Goal: Information Seeking & Learning: Understand process/instructions

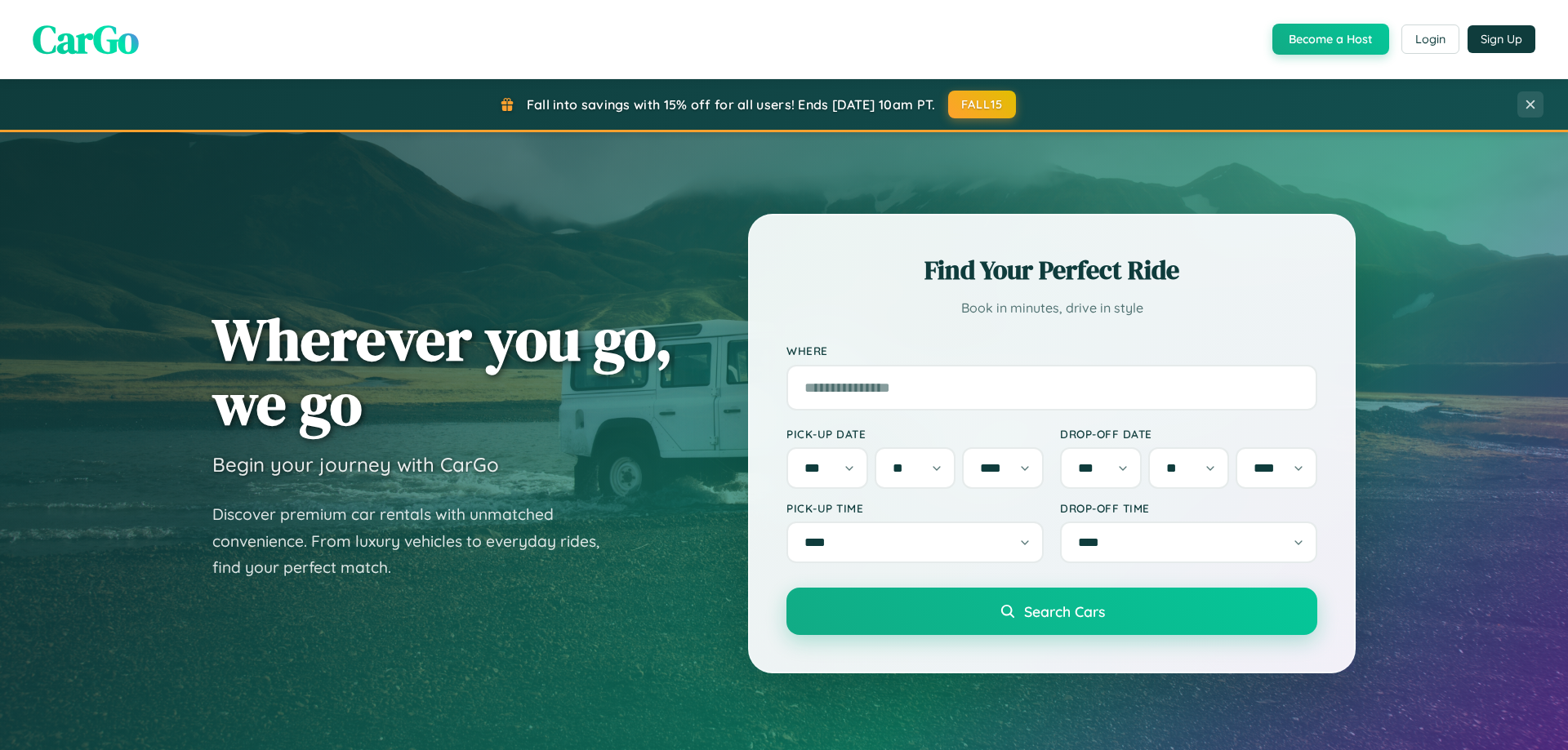
select select "*"
select select "**"
select select "****"
select select "*"
select select "**"
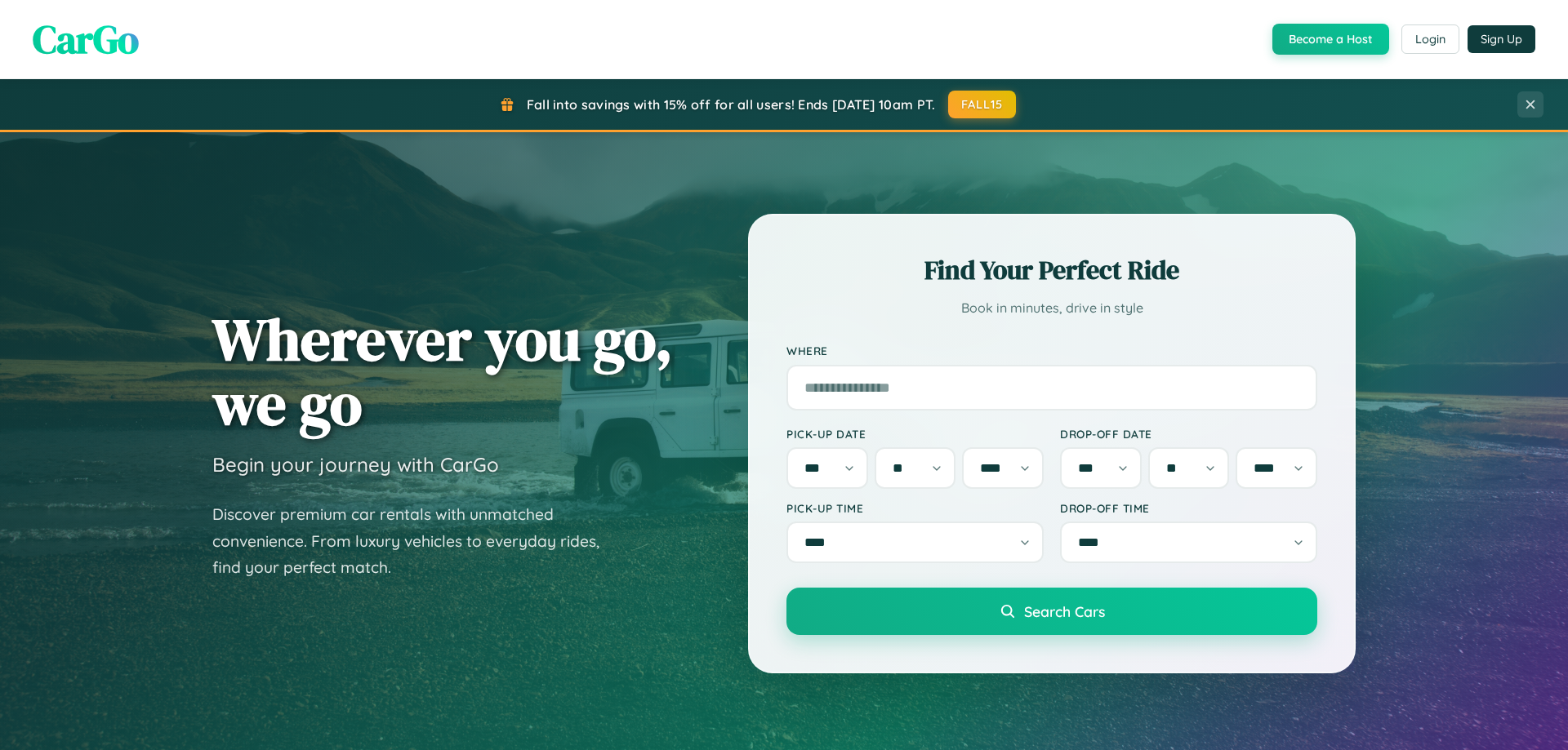
select select "****"
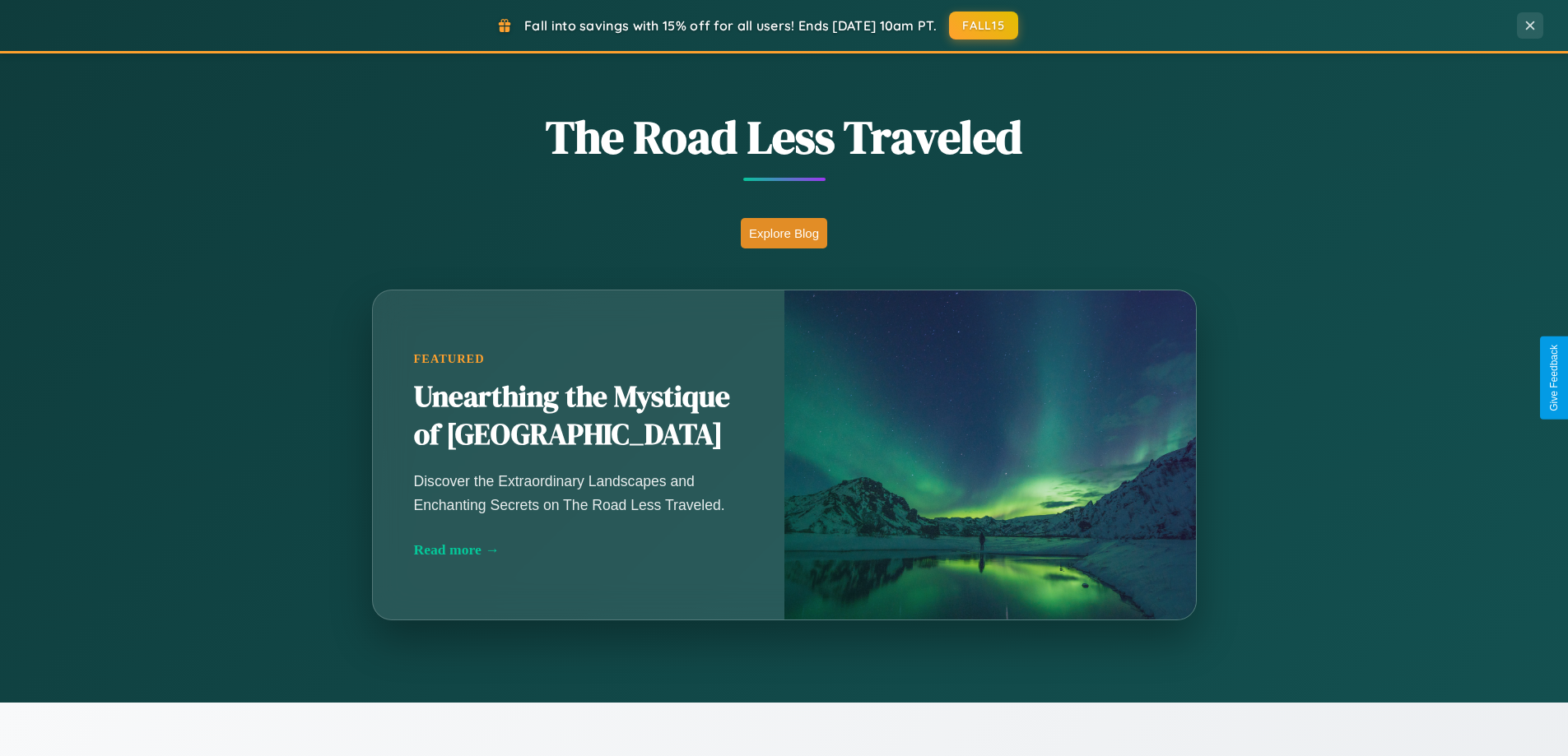
scroll to position [709, 0]
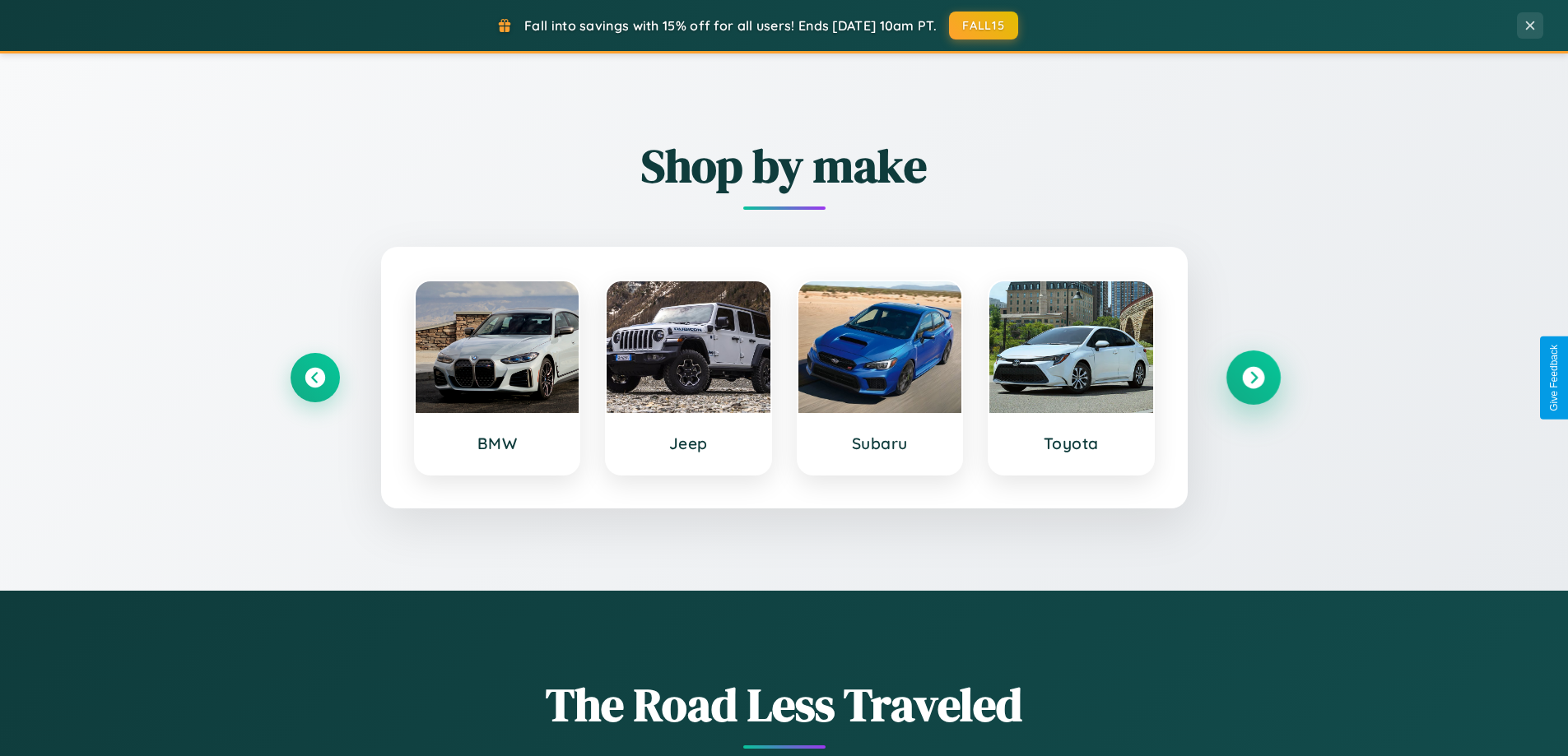
click at [1253, 378] on icon at bounding box center [1253, 378] width 22 height 22
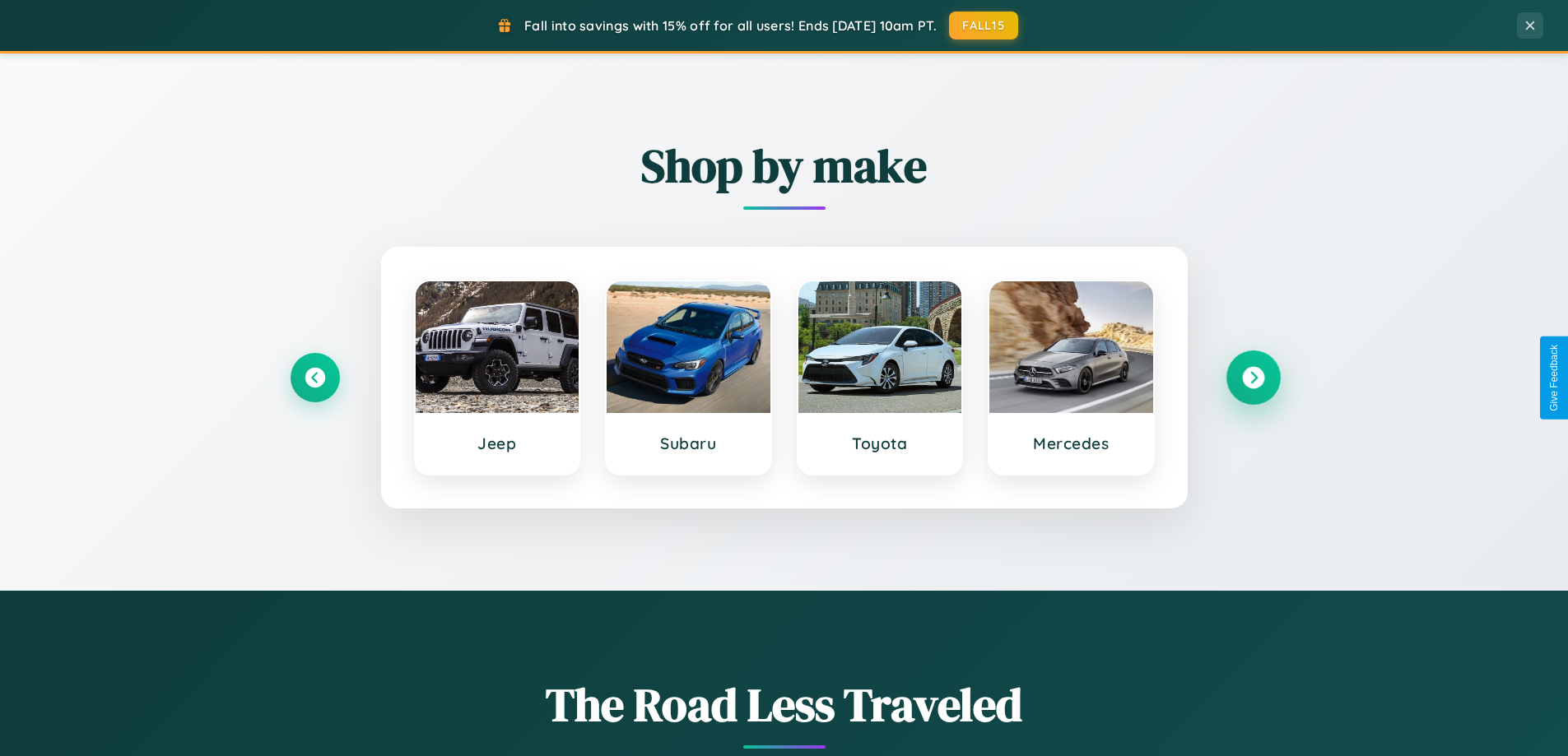
click at [1253, 378] on icon at bounding box center [1253, 378] width 22 height 22
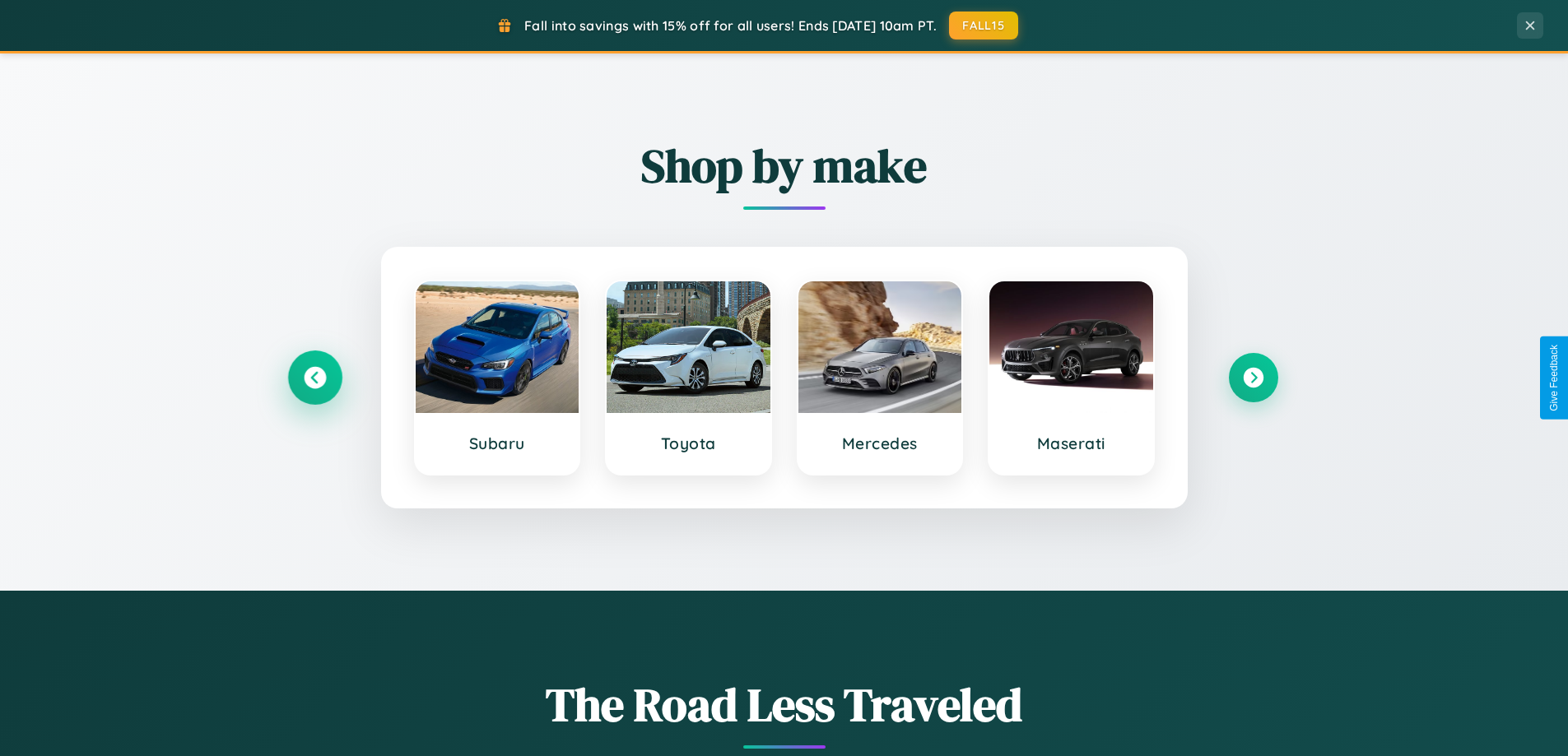
click at [314, 378] on icon at bounding box center [314, 378] width 22 height 22
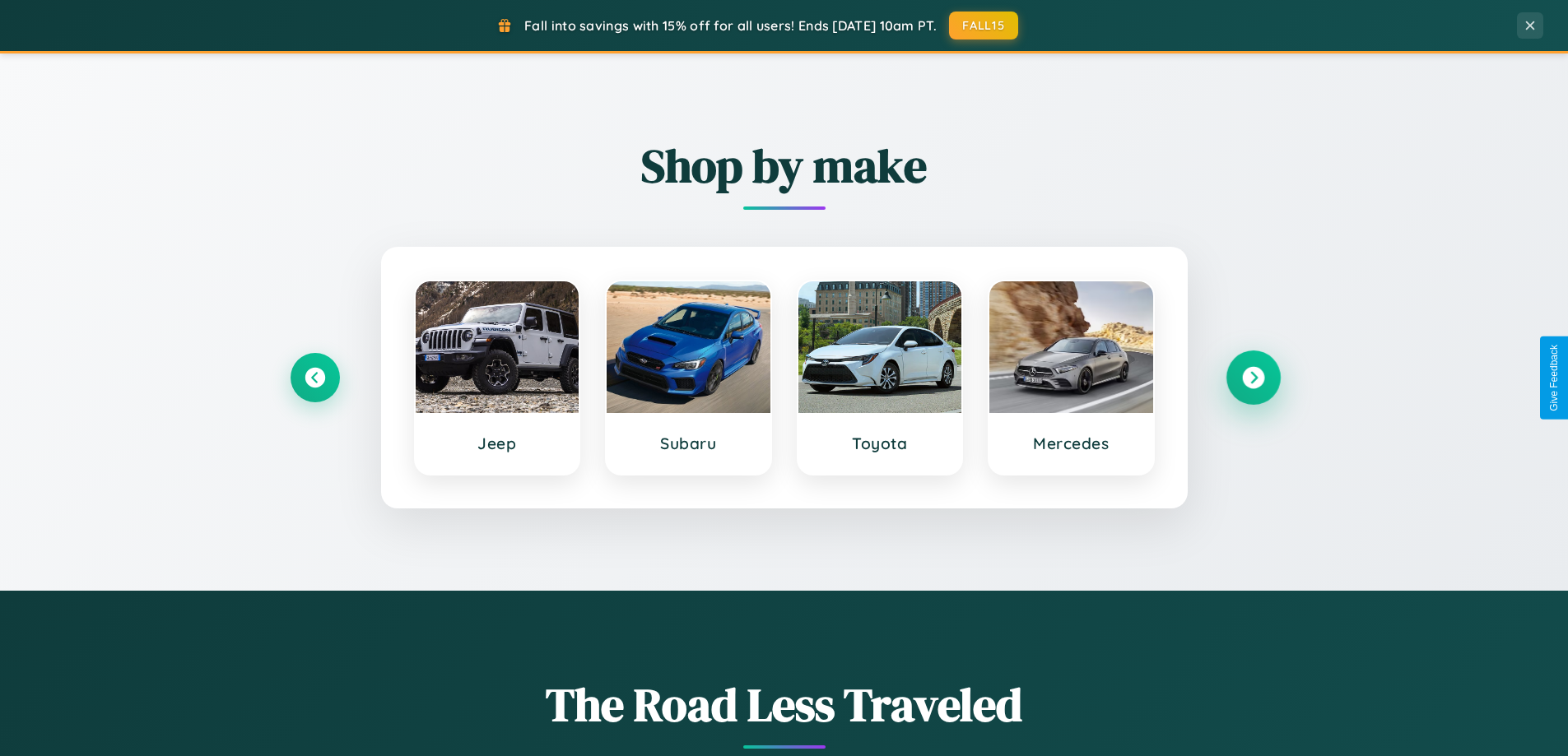
click at [1253, 378] on icon at bounding box center [1253, 378] width 22 height 22
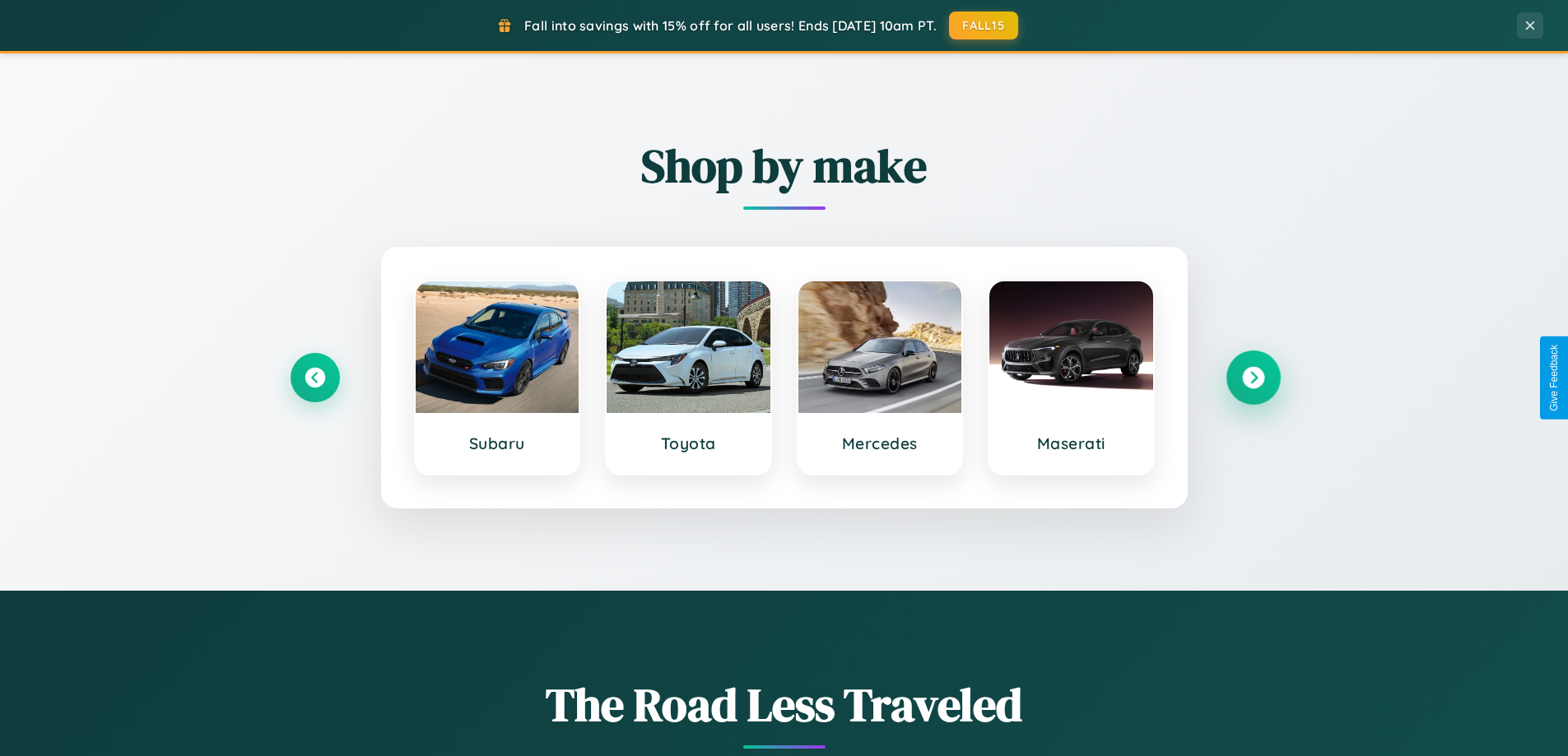
click at [1253, 378] on icon at bounding box center [1253, 378] width 22 height 22
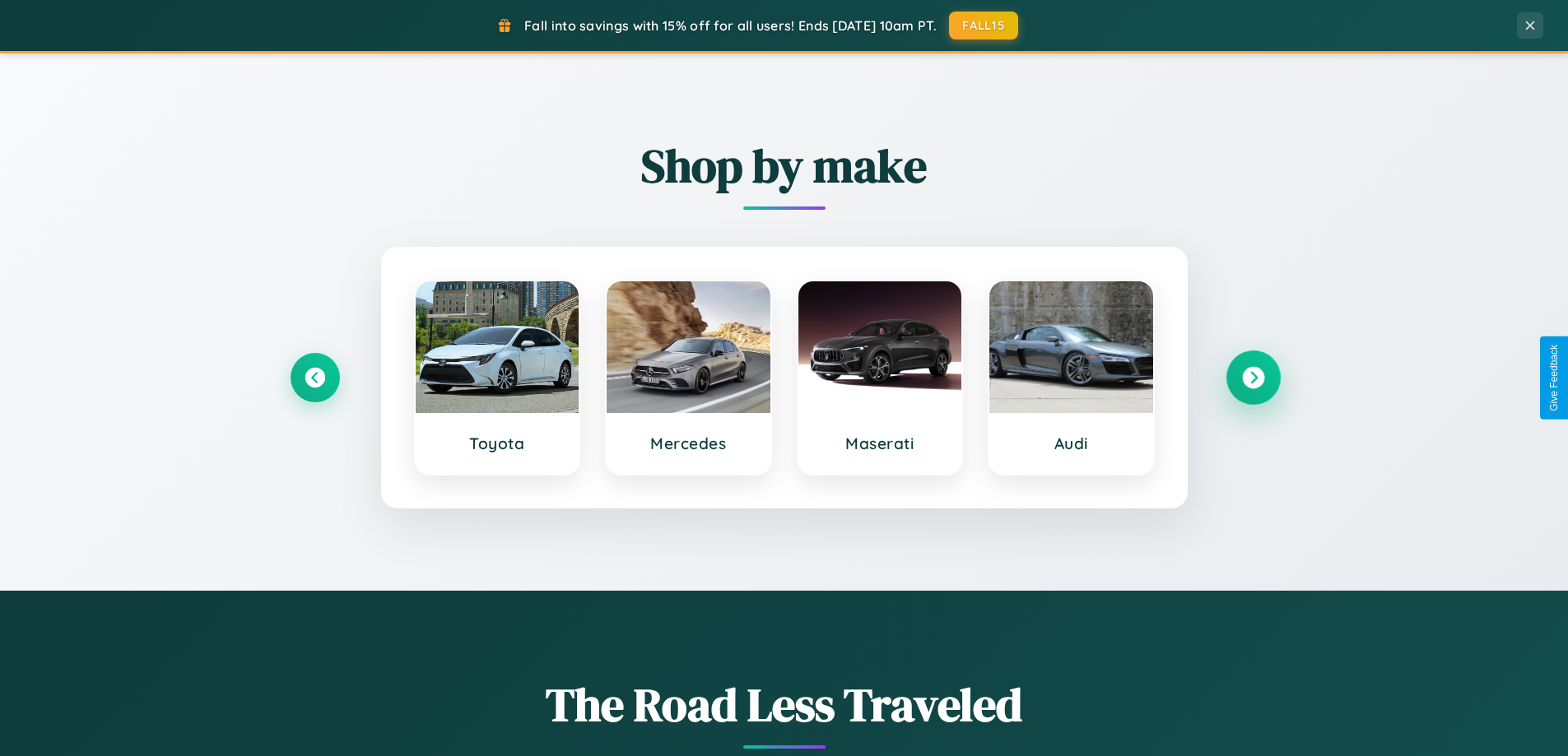
scroll to position [2644, 0]
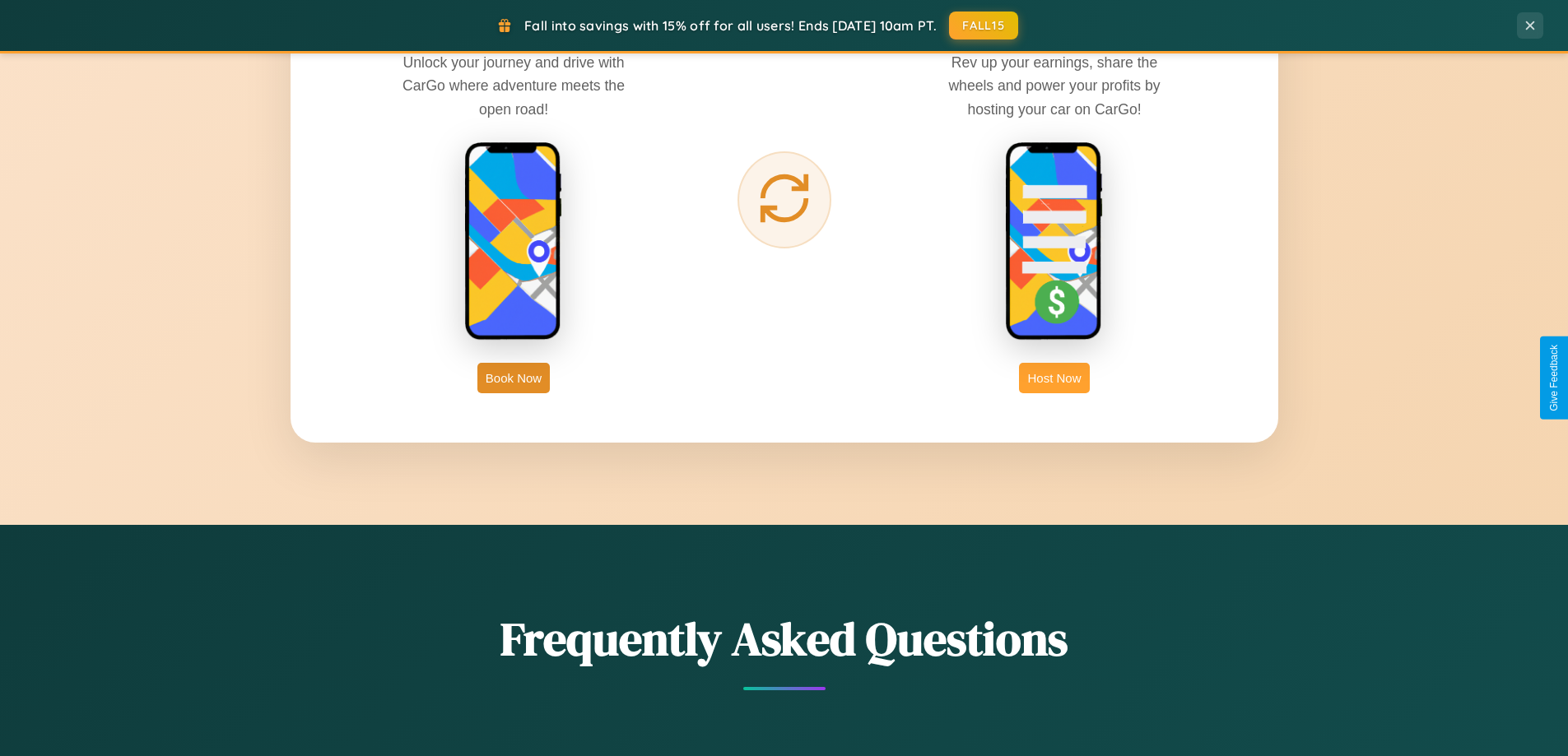
click at [1055, 378] on button "Host Now" at bounding box center [1054, 378] width 70 height 30
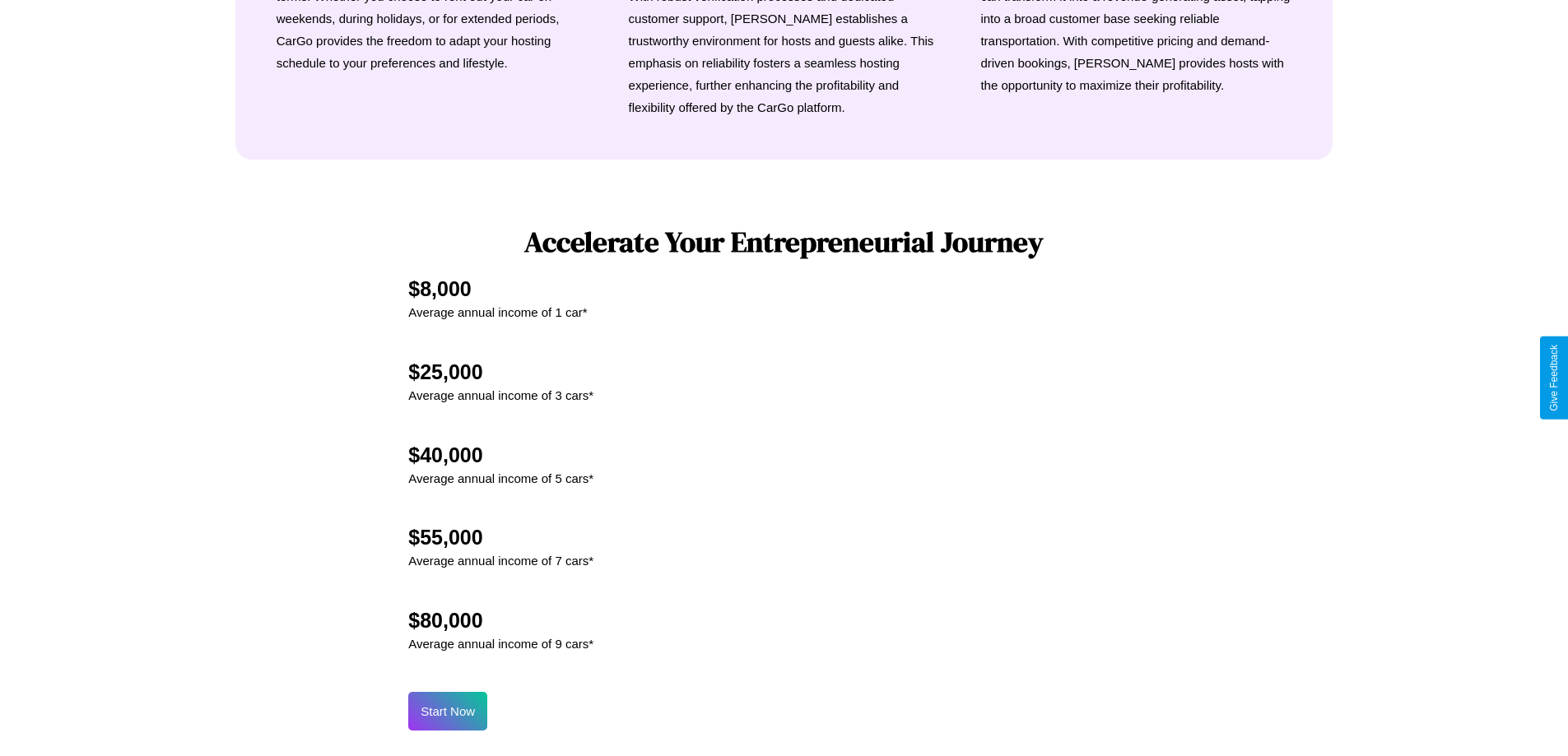
scroll to position [2224, 0]
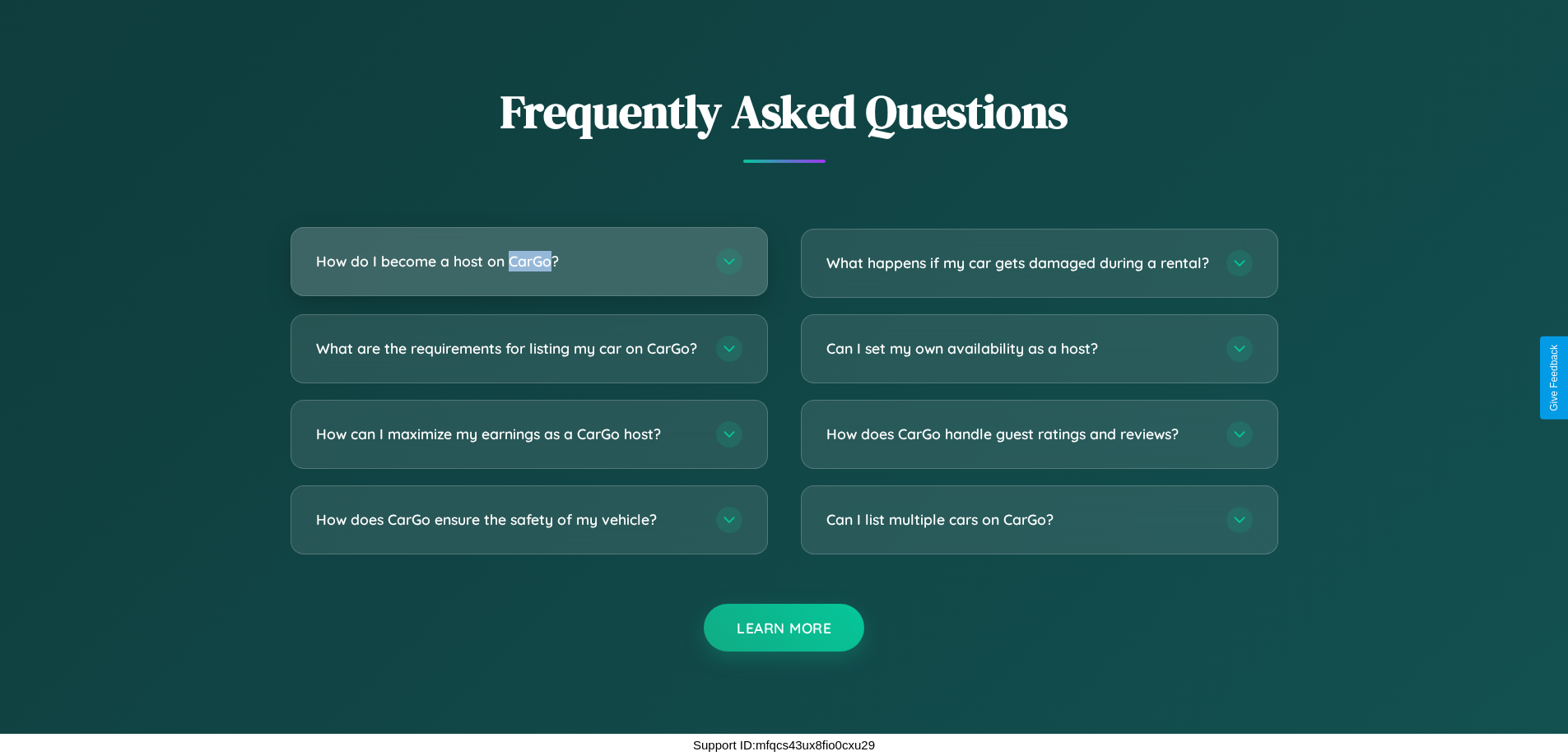
click at [529, 251] on h3 "How do I become a host on CarGo?" at bounding box center [508, 261] width 383 height 21
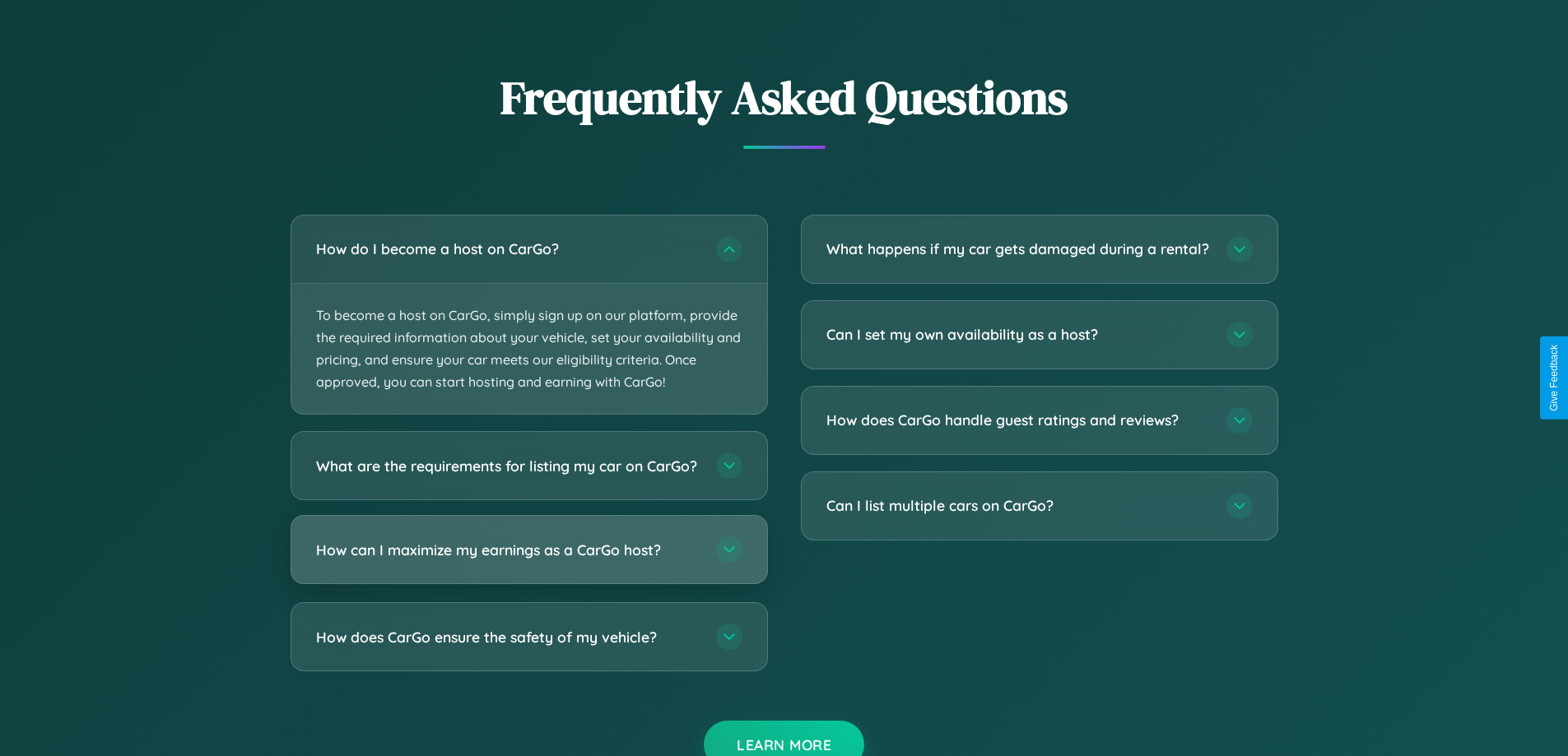
click at [529, 561] on h3 "How can I maximize my earnings as a CarGo host?" at bounding box center [508, 550] width 383 height 21
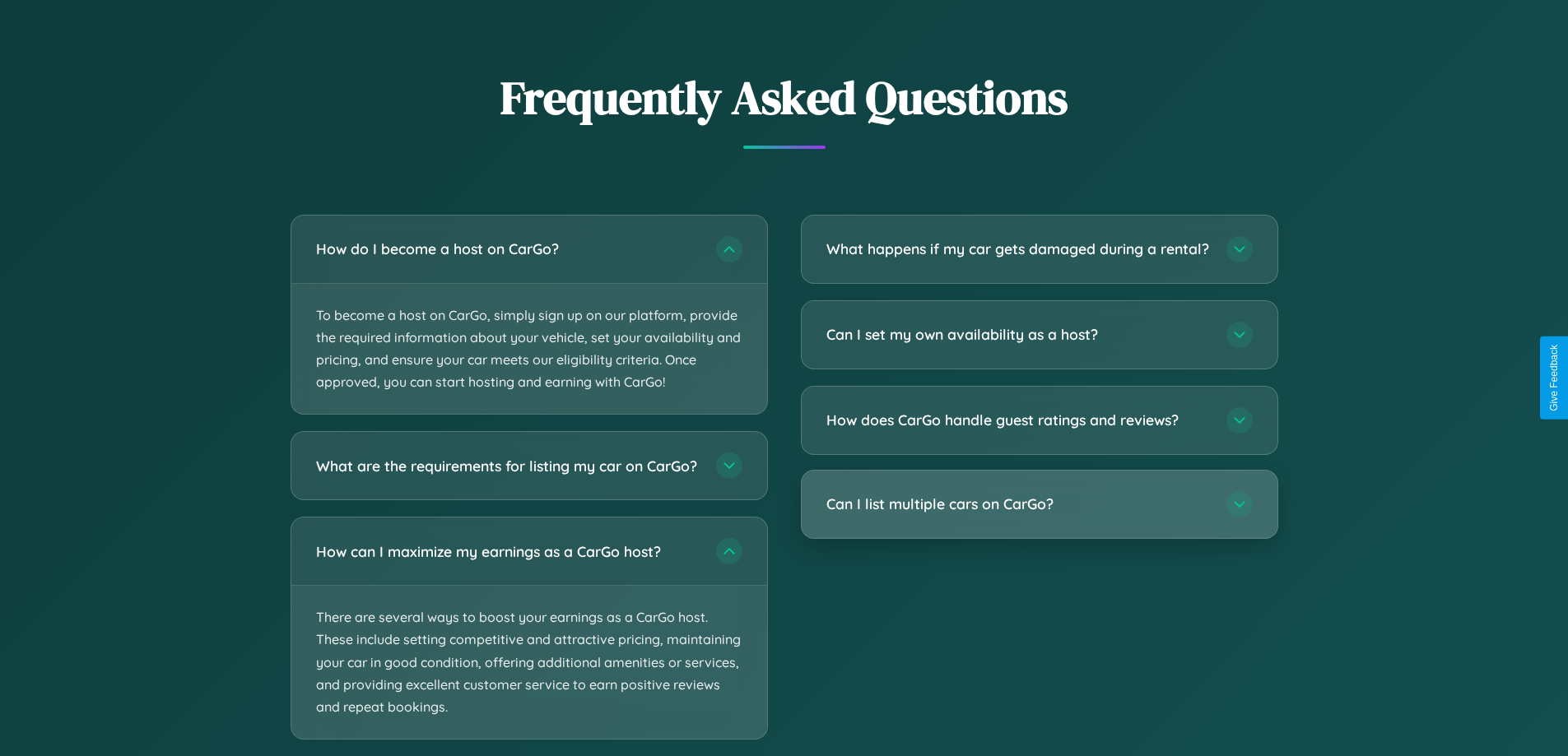
click at [1038, 514] on h3 "Can I list multiple cars on CarGo?" at bounding box center [1018, 503] width 383 height 21
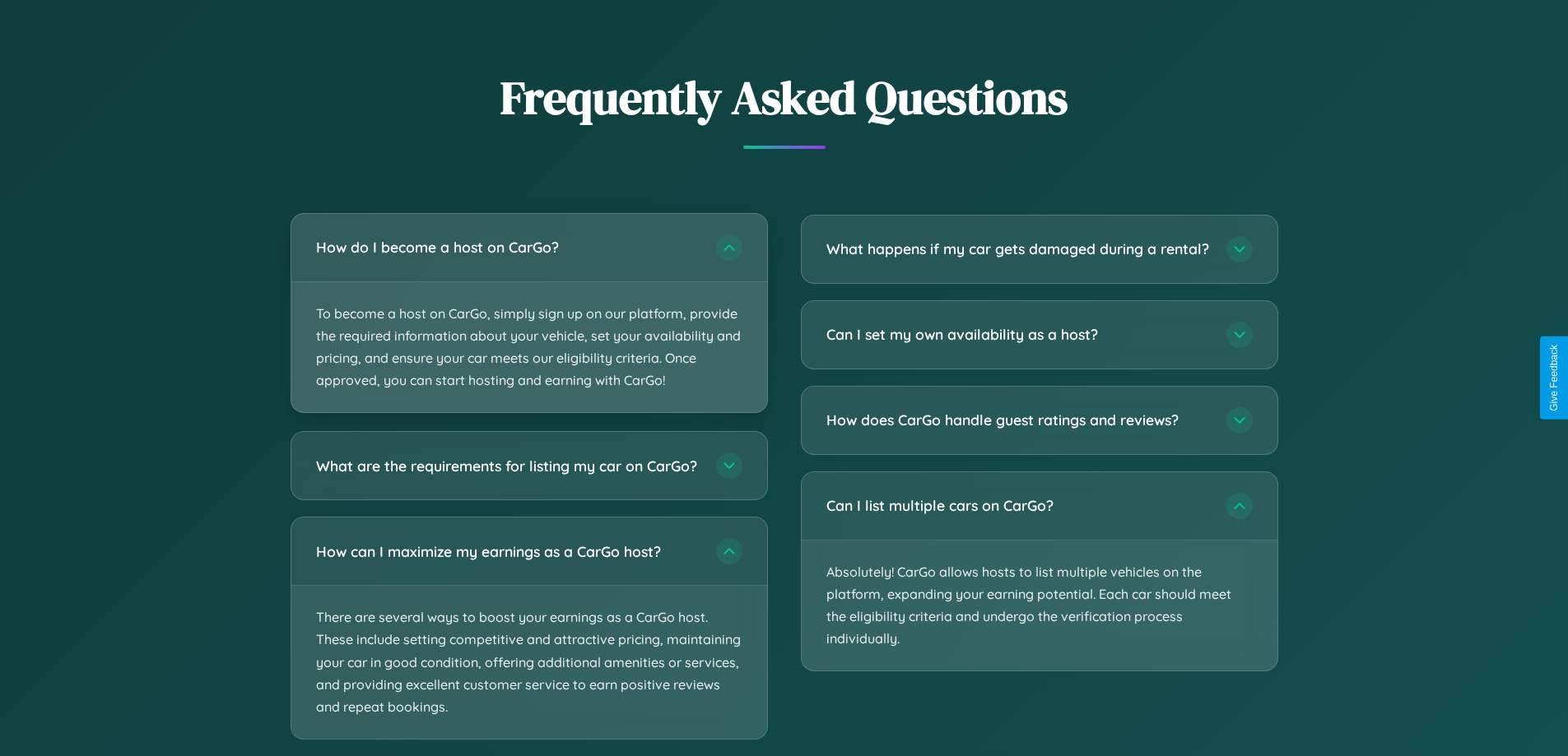
click at [529, 314] on p "To become a host on CarGo, simply sign up on our platform, provide the required…" at bounding box center [529, 348] width 476 height 131
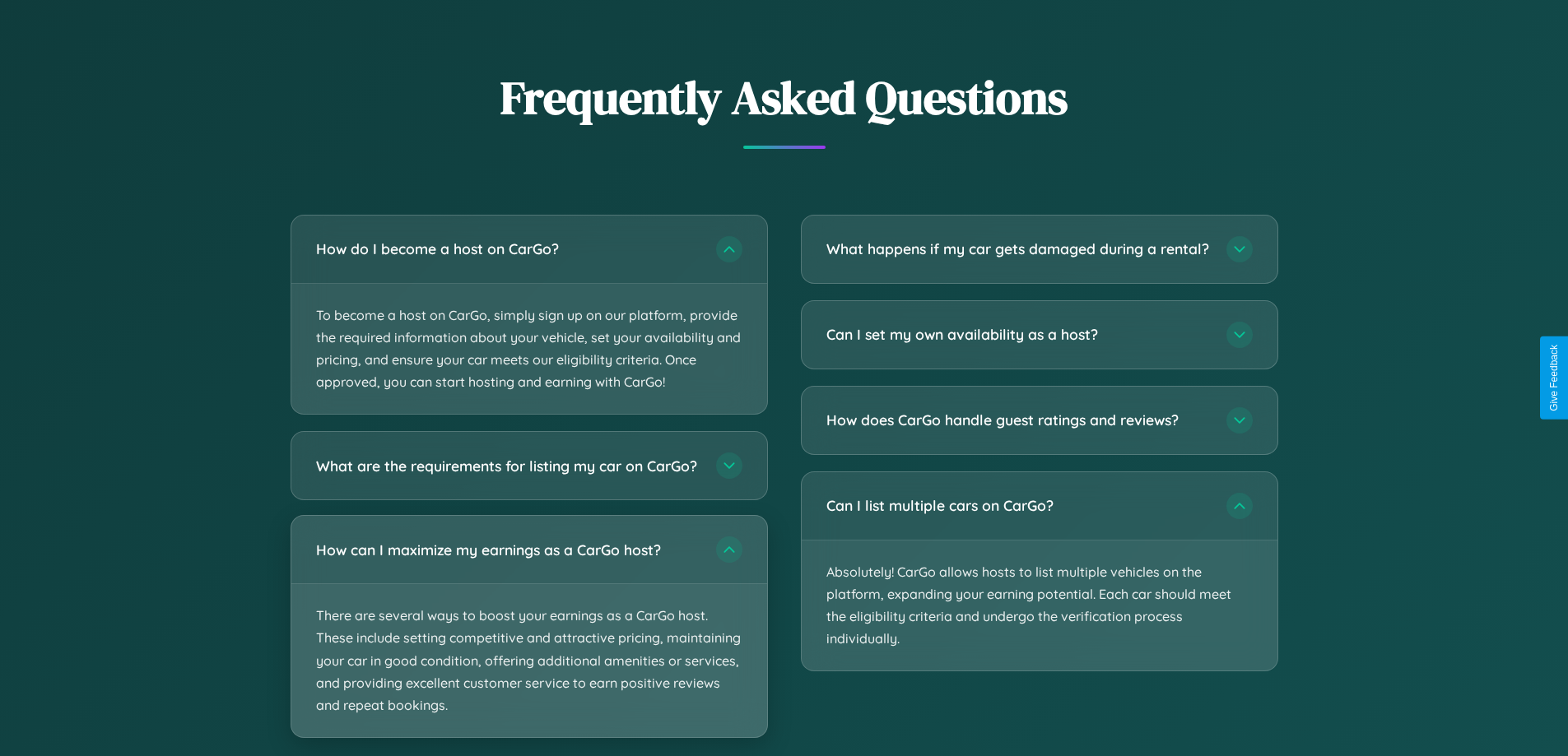
click at [529, 642] on p "There are several ways to boost your earnings as a CarGo host. These include se…" at bounding box center [529, 660] width 476 height 153
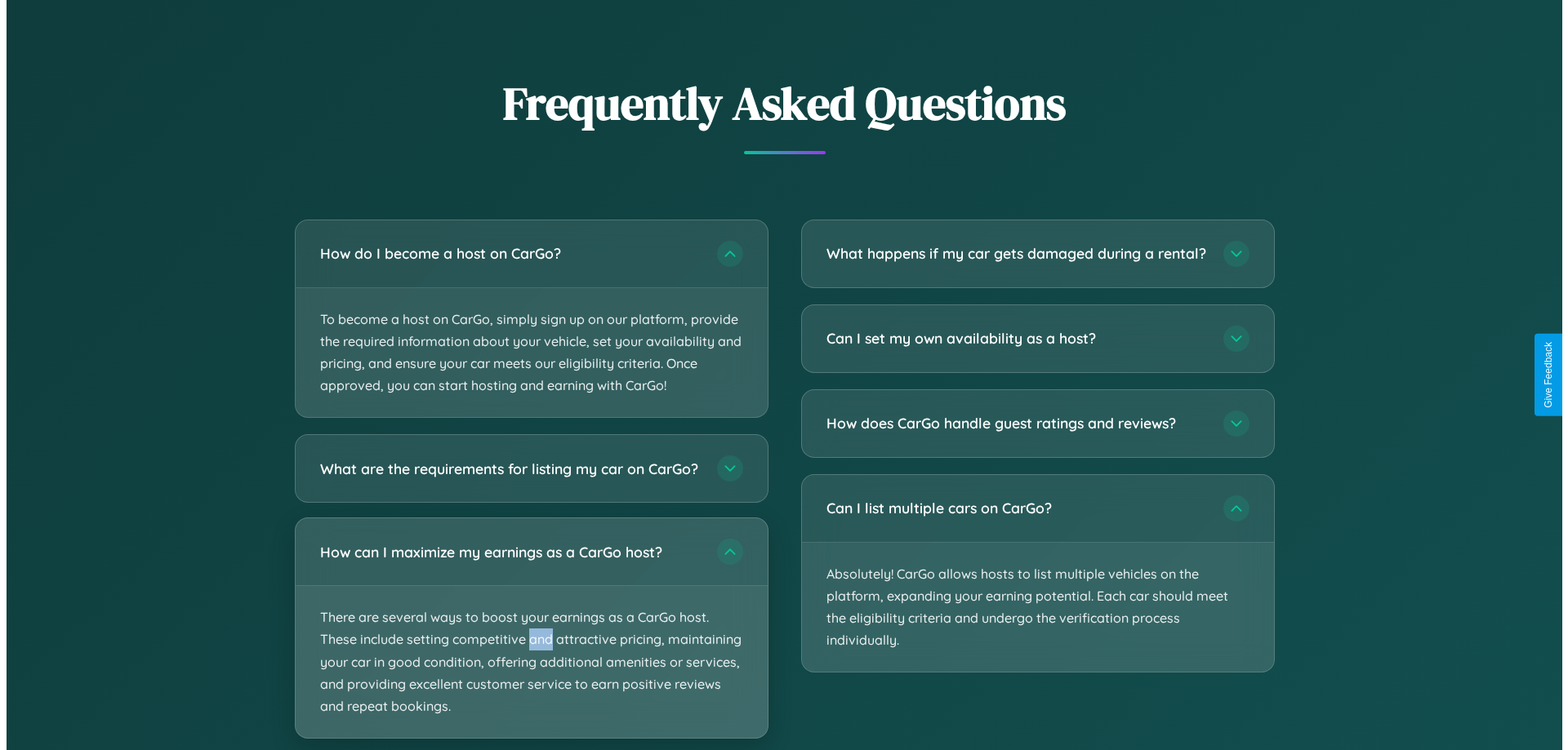
scroll to position [788, 0]
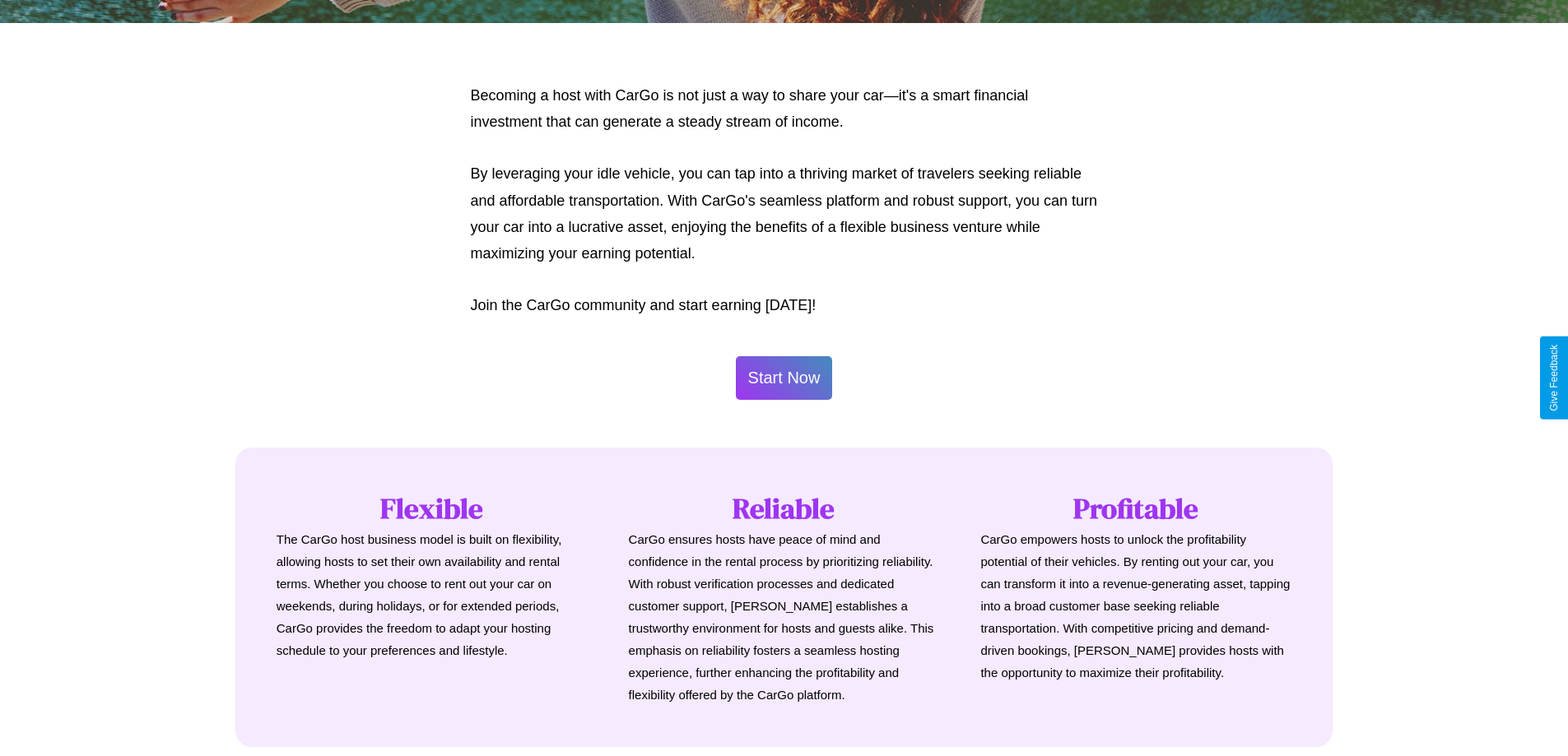
click at [784, 378] on button "Start Now" at bounding box center [784, 378] width 97 height 44
